Goal: Information Seeking & Learning: Learn about a topic

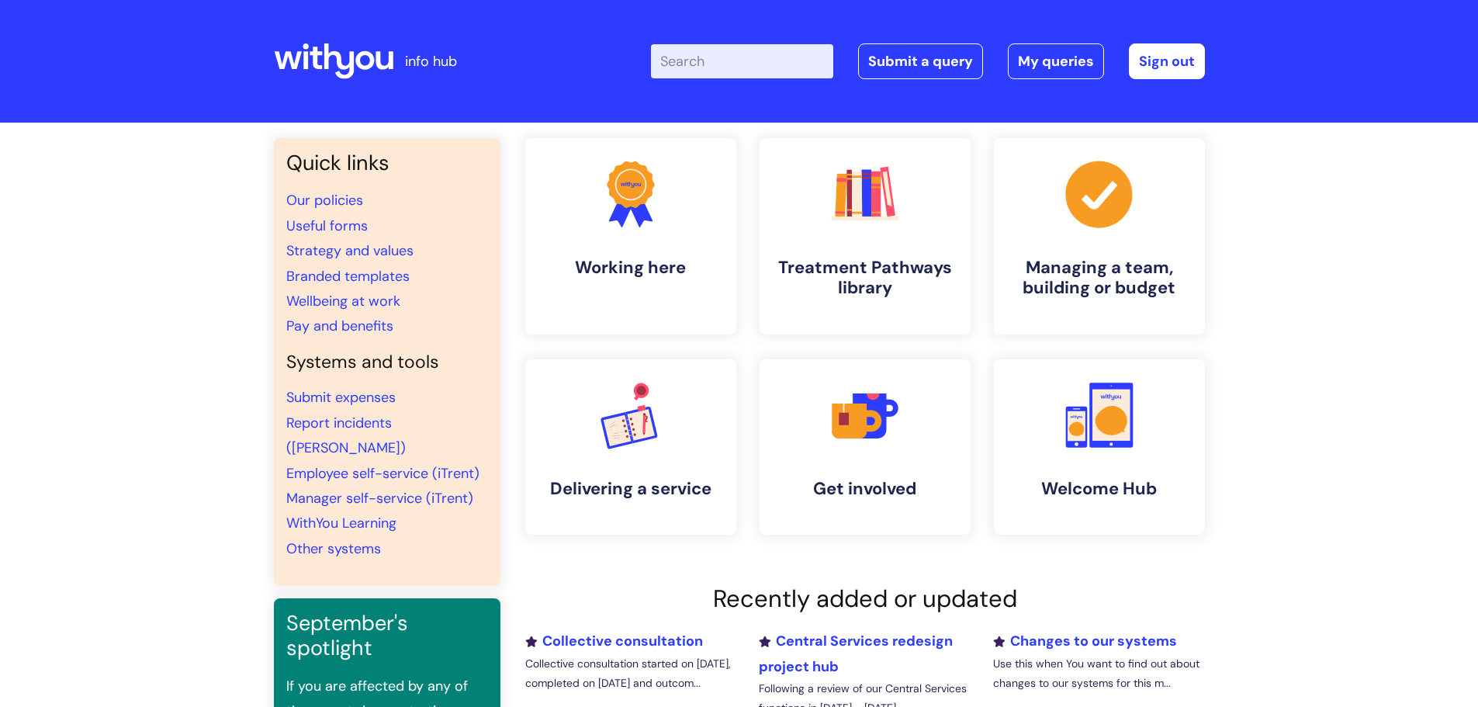
click at [721, 70] on input "Enter your search term here..." at bounding box center [742, 61] width 182 height 34
type input "secondment"
click button "Search" at bounding box center [0, 0] width 0 height 0
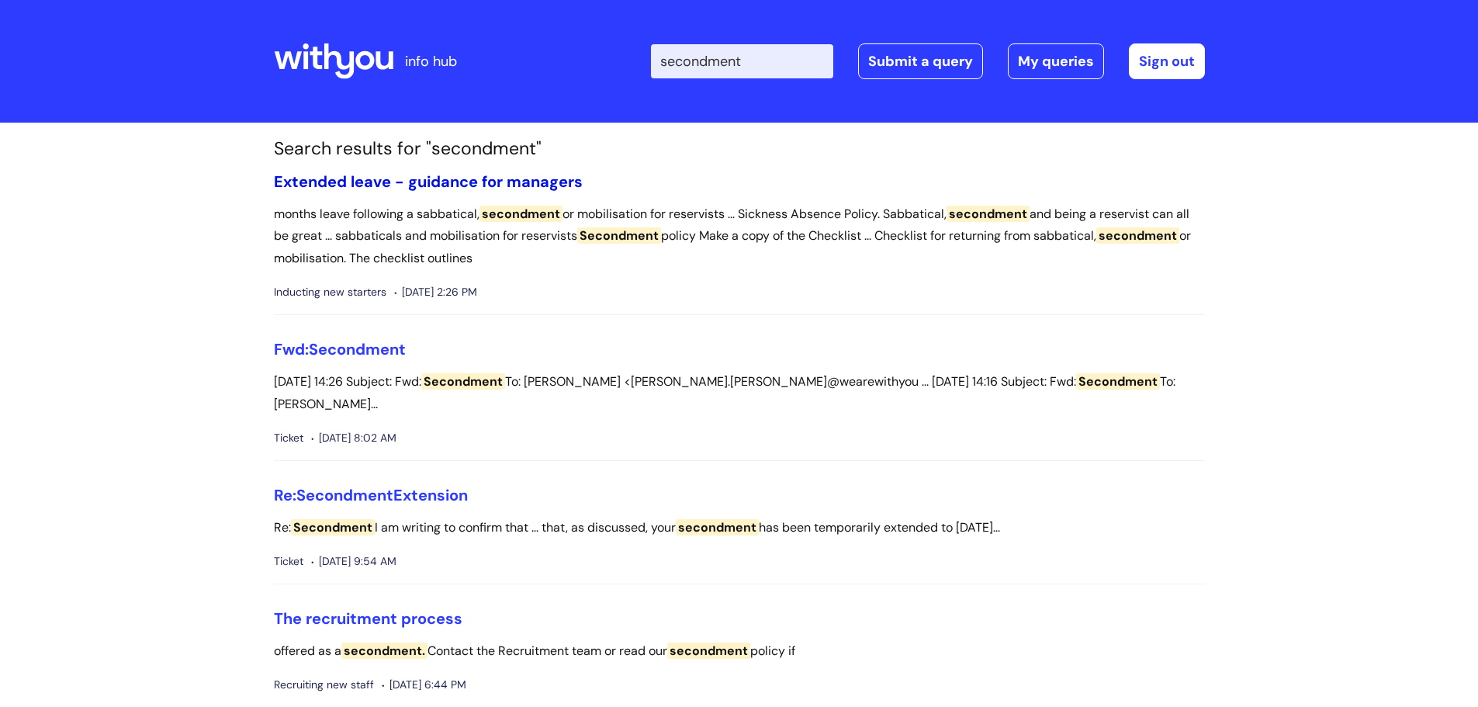
click at [512, 174] on link "Extended leave - guidance for managers" at bounding box center [428, 181] width 309 height 20
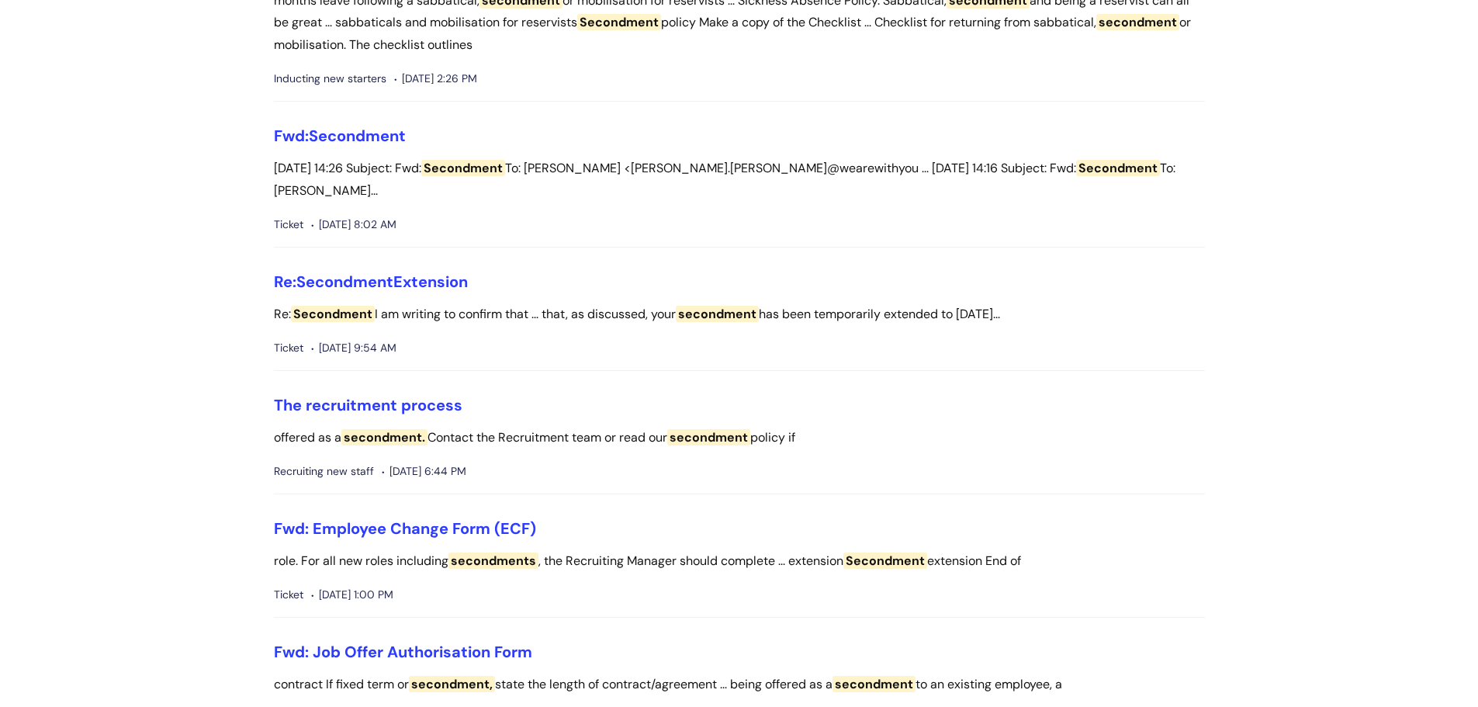
scroll to position [233, 0]
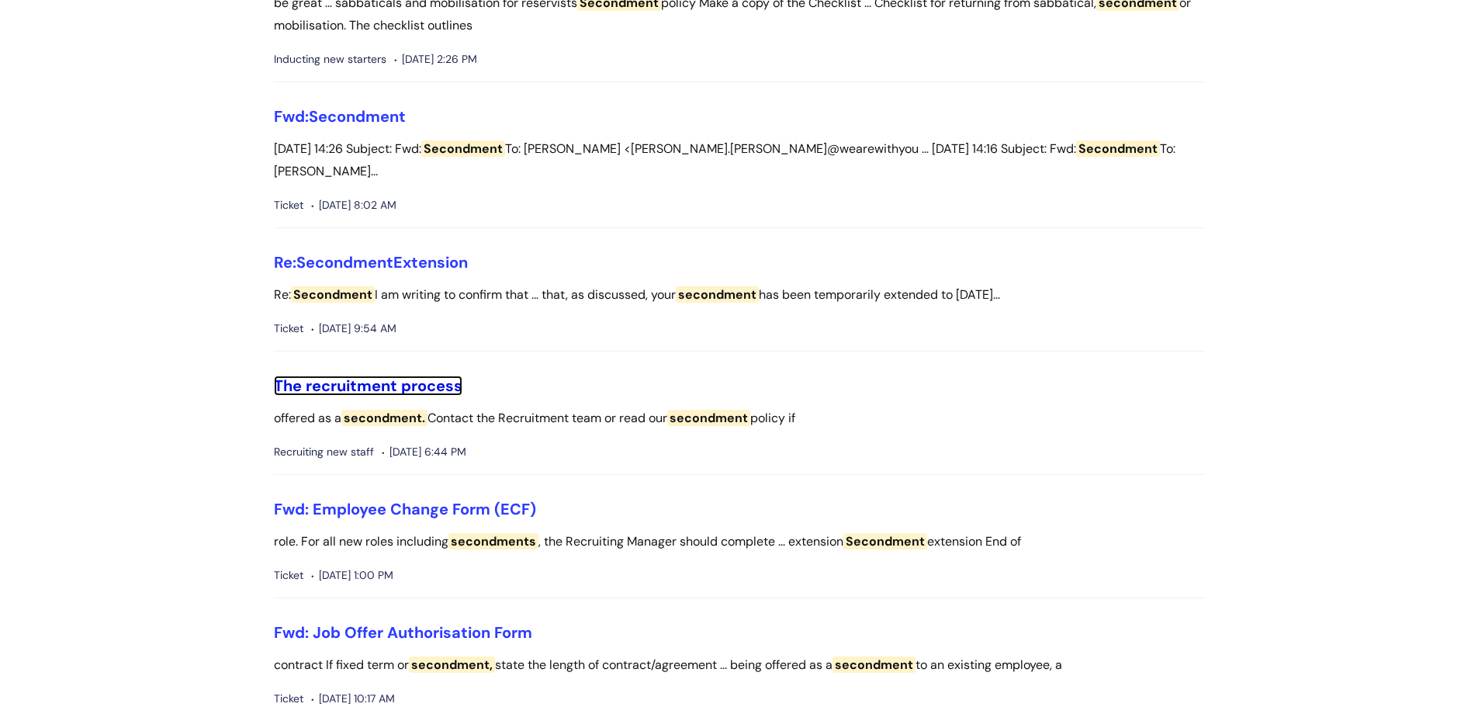
drag, startPoint x: 396, startPoint y: 391, endPoint x: 469, endPoint y: 393, distance: 72.2
click at [396, 391] on link "The recruitment process" at bounding box center [368, 385] width 189 height 20
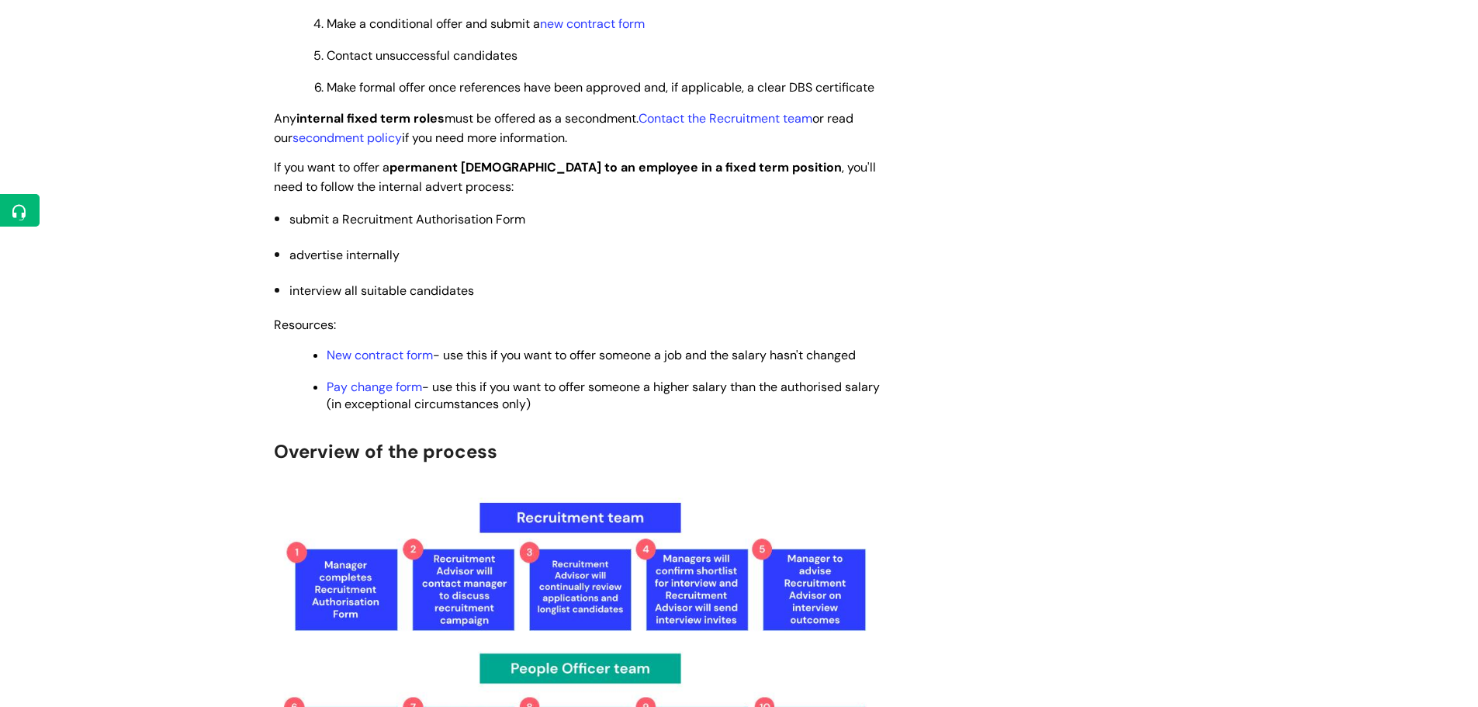
scroll to position [2250, 0]
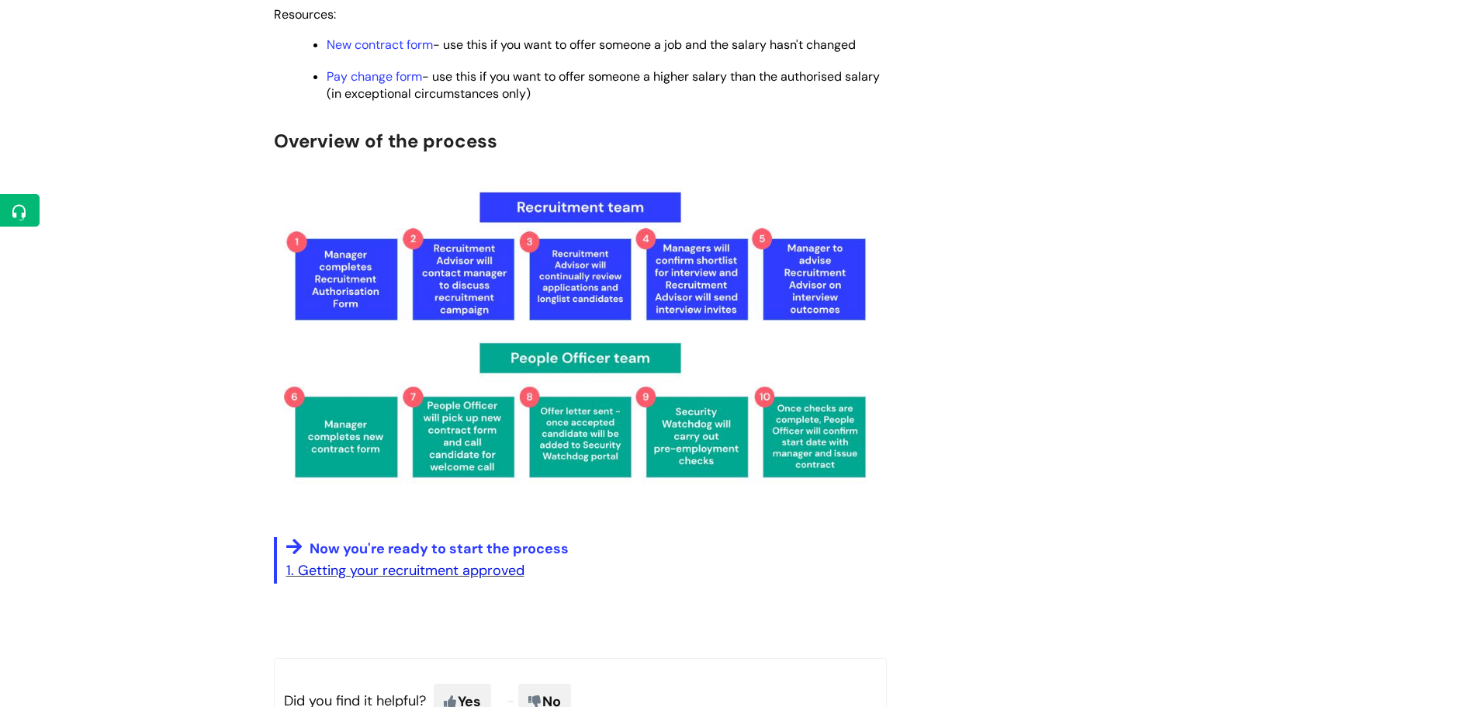
click at [435, 563] on link "1. Getting your recruitment approved" at bounding box center [405, 570] width 238 height 19
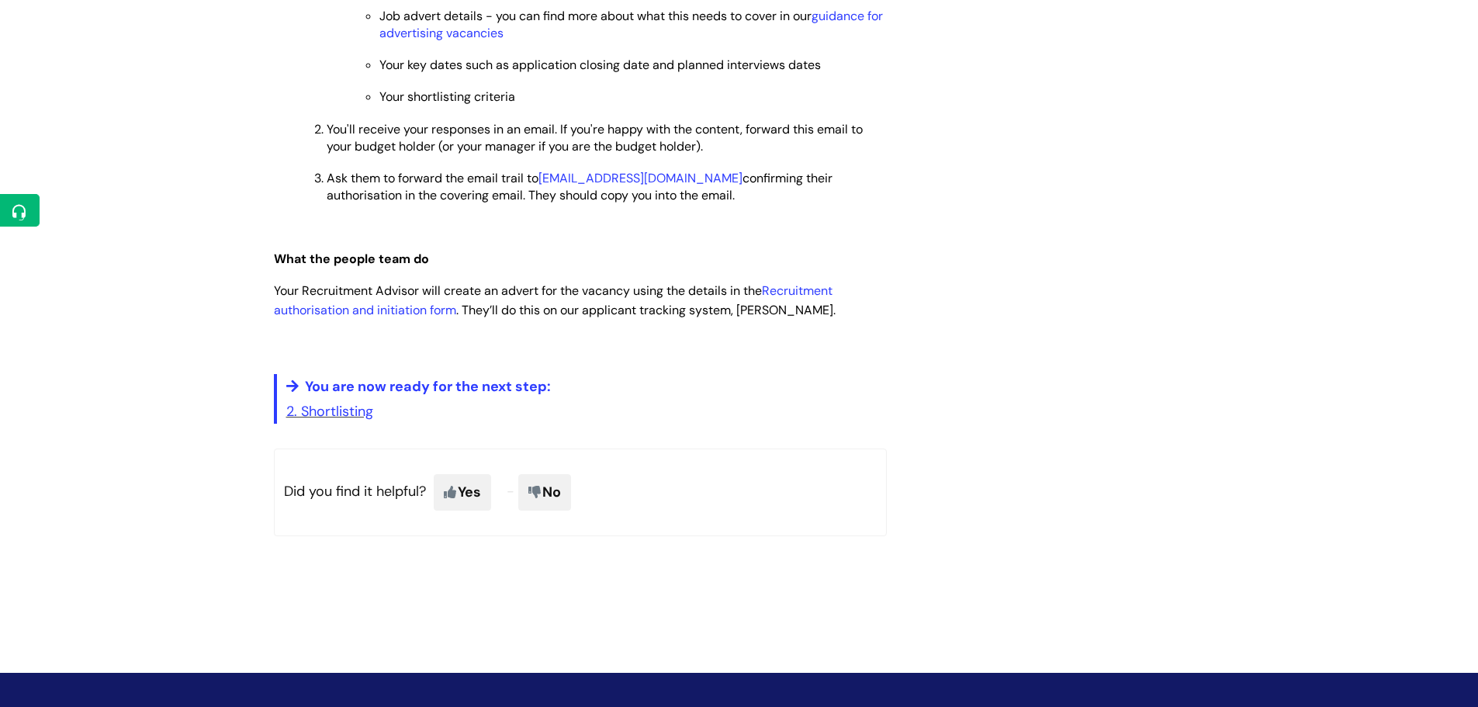
scroll to position [1319, 0]
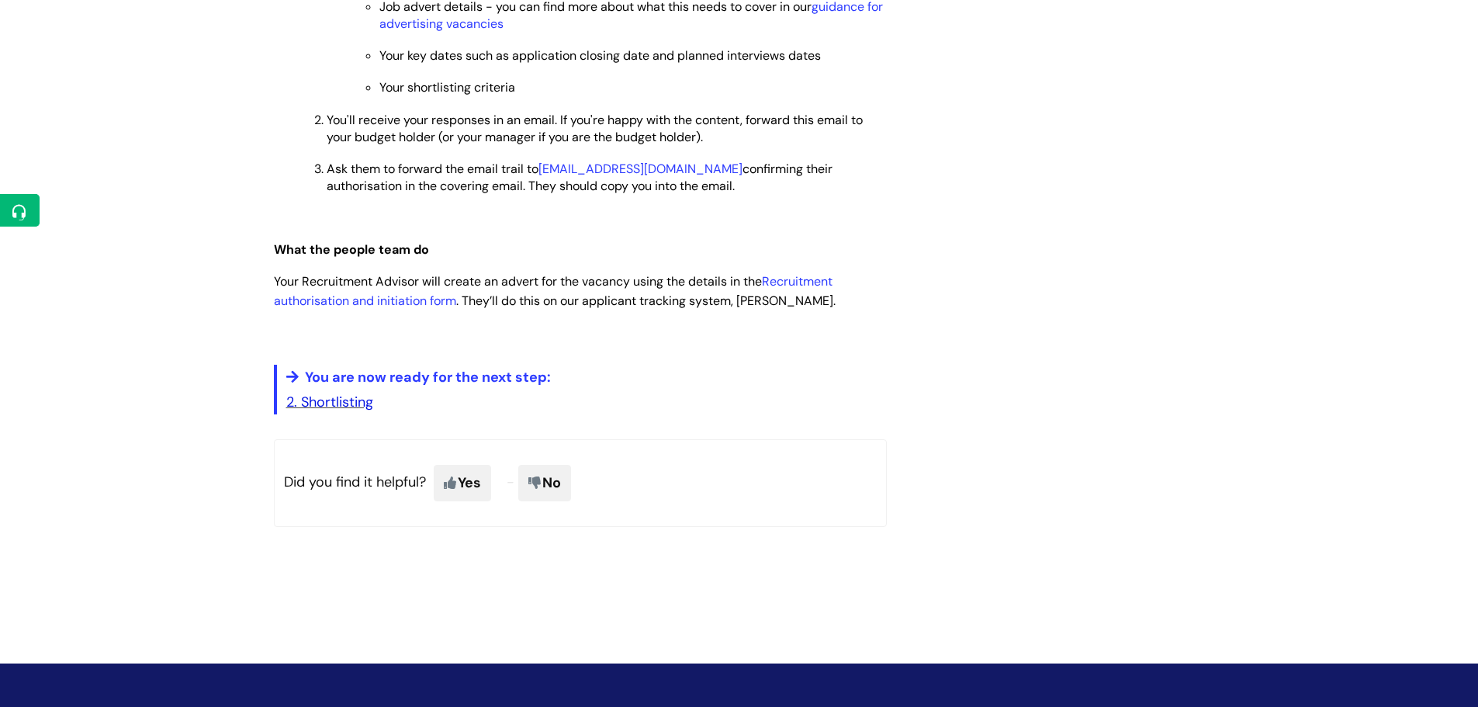
click at [317, 395] on link "2. Shortlisting" at bounding box center [329, 402] width 87 height 19
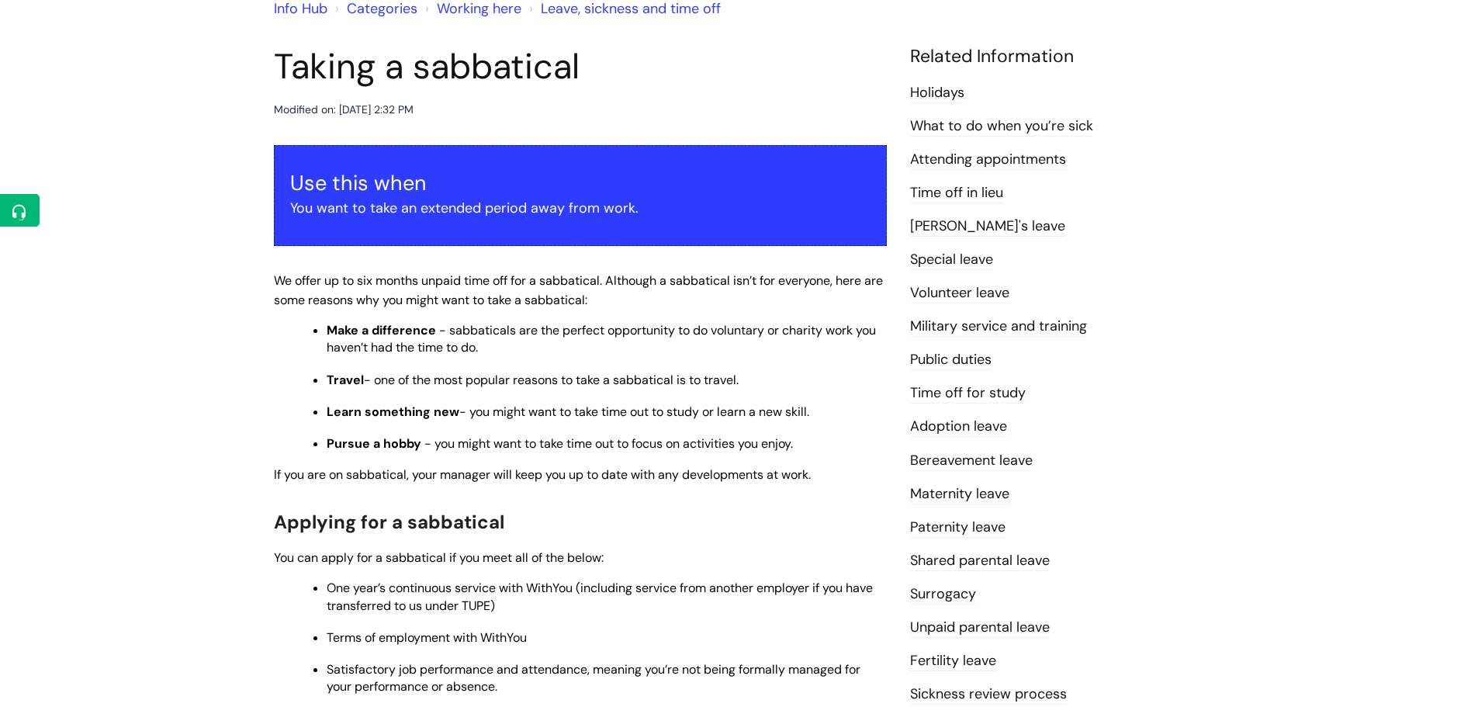
scroll to position [233, 0]
